Goal: Task Accomplishment & Management: Use online tool/utility

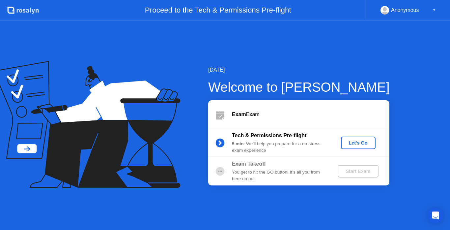
click at [360, 142] on div "Let's Go" at bounding box center [358, 142] width 29 height 5
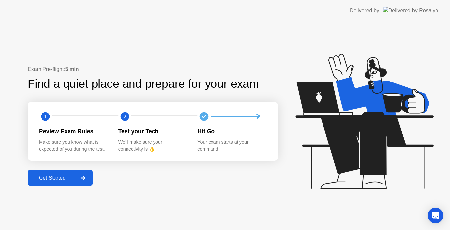
click at [44, 182] on button "Get Started" at bounding box center [60, 178] width 65 height 16
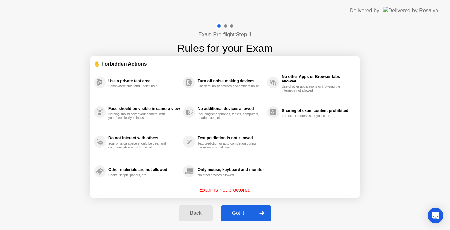
click at [241, 211] on div "Got it" at bounding box center [238, 213] width 31 height 6
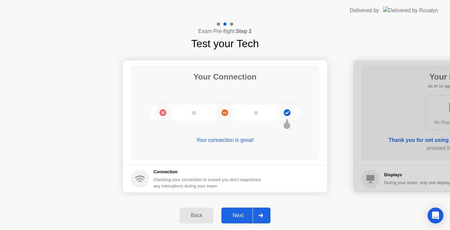
click at [241, 211] on button "Next" at bounding box center [245, 215] width 49 height 16
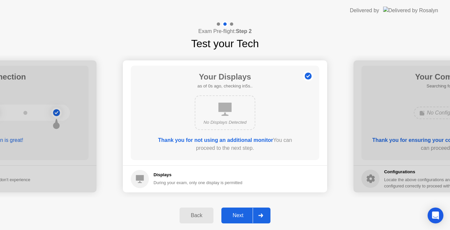
click at [241, 211] on button "Next" at bounding box center [245, 215] width 49 height 16
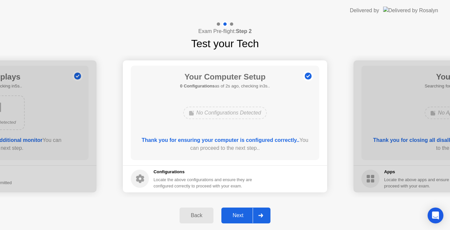
click at [230, 210] on button "Next" at bounding box center [245, 215] width 49 height 16
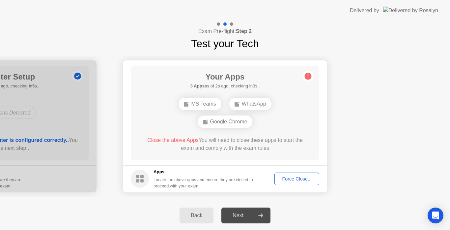
click at [286, 183] on button "Force Close..." at bounding box center [297, 178] width 45 height 13
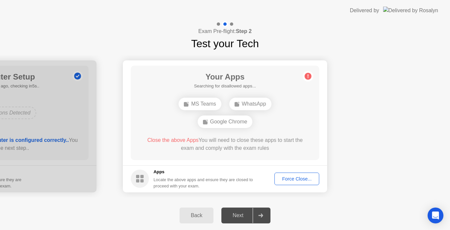
click at [298, 181] on div "Force Close..." at bounding box center [297, 178] width 40 height 5
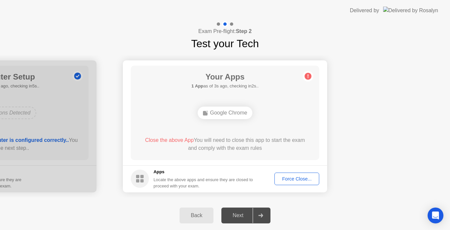
click at [302, 179] on div "Force Close..." at bounding box center [297, 178] width 40 height 5
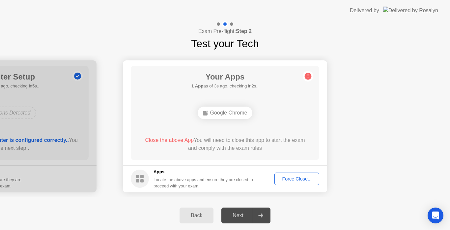
click at [293, 179] on div "Force Close..." at bounding box center [297, 178] width 40 height 5
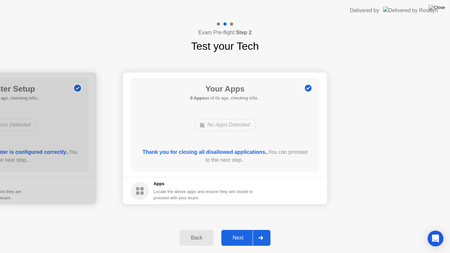
click at [239, 229] on div "Next" at bounding box center [237, 238] width 29 height 6
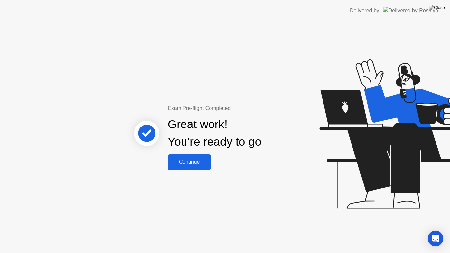
click at [191, 163] on div "Continue" at bounding box center [189, 162] width 39 height 6
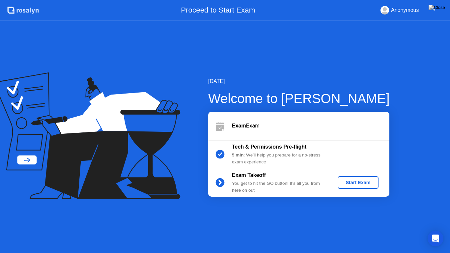
click at [364, 180] on div "Start Exam" at bounding box center [357, 182] width 35 height 5
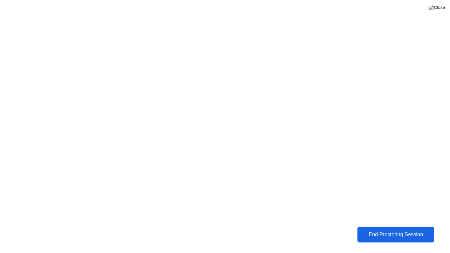
click at [390, 229] on button "End Proctoring Session" at bounding box center [395, 235] width 77 height 16
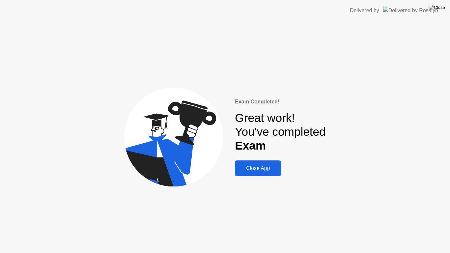
click at [255, 168] on div "Close App" at bounding box center [258, 168] width 42 height 6
